Goal: Transaction & Acquisition: Register for event/course

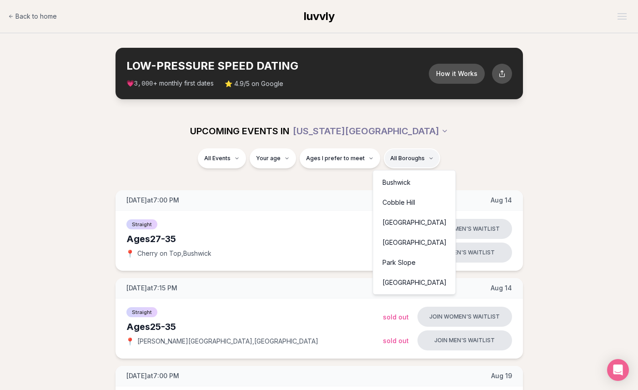
click at [400, 222] on div "[GEOGRAPHIC_DATA]" at bounding box center [414, 222] width 79 height 20
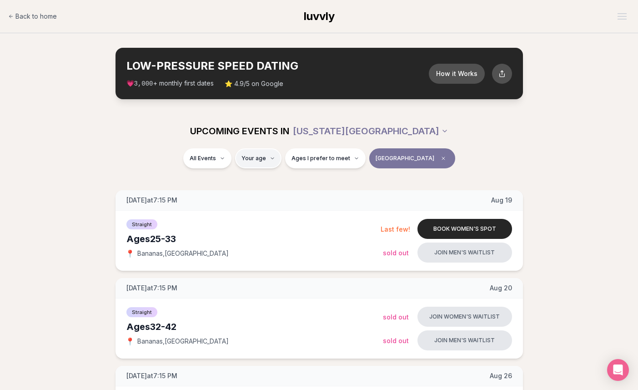
click at [319, 166] on button "Ages I prefer to meet" at bounding box center [325, 158] width 81 height 20
click at [323, 185] on div "Please enter your age first" at bounding box center [339, 184] width 80 height 16
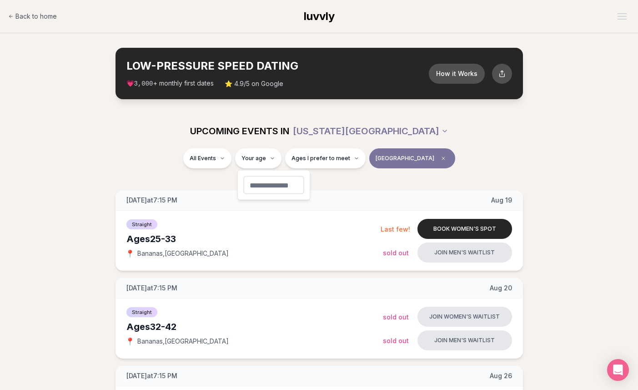
type input "**"
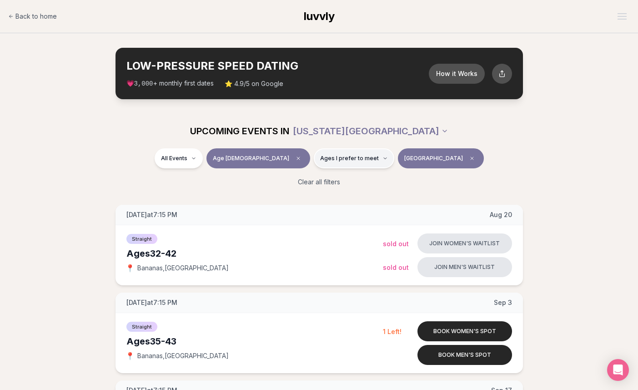
click at [321, 165] on button "Ages I prefer to meet" at bounding box center [354, 158] width 81 height 20
click at [321, 182] on span "Younger than me" at bounding box center [337, 180] width 51 height 9
click at [307, 182] on button "Younger than me" at bounding box center [302, 180] width 7 height 7
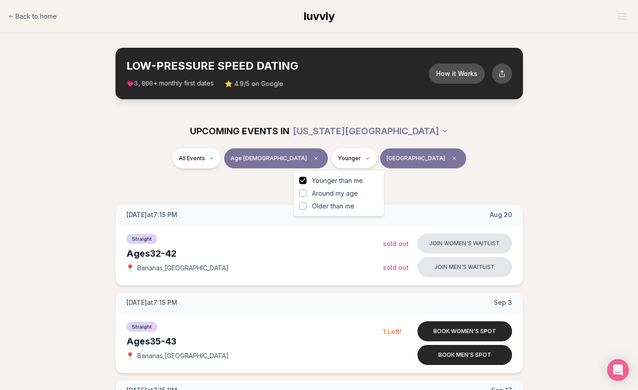
click at [304, 193] on button "Around my age" at bounding box center [302, 193] width 7 height 7
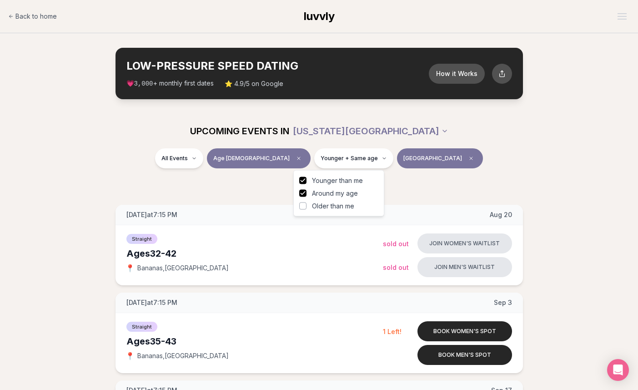
click at [156, 184] on div "Clear all filters" at bounding box center [320, 182] width 510 height 20
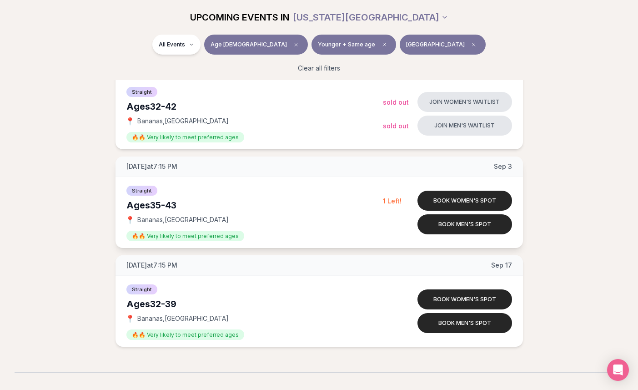
scroll to position [150, 0]
